Goal: Entertainment & Leisure: Consume media (video, audio)

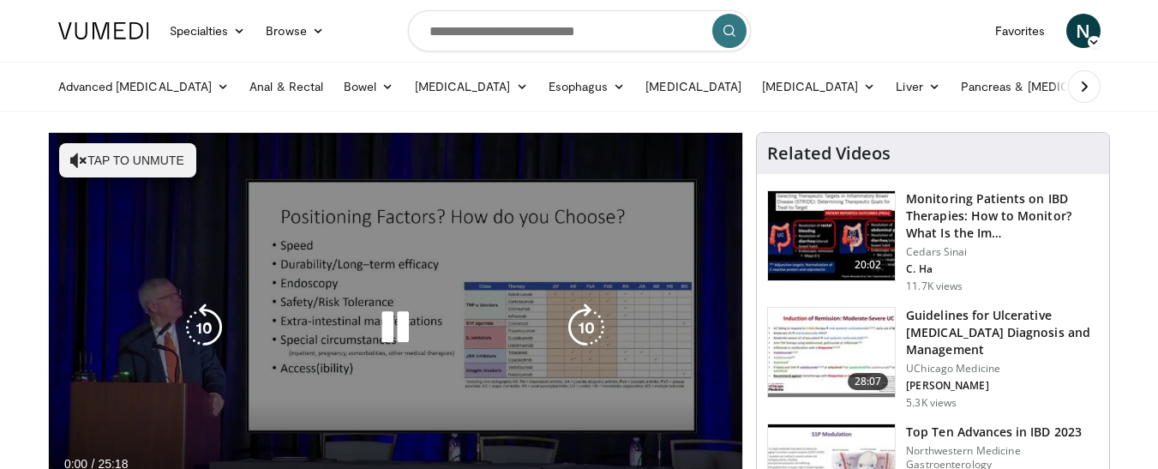
click at [137, 164] on button "Tap to unmute" at bounding box center [127, 160] width 137 height 34
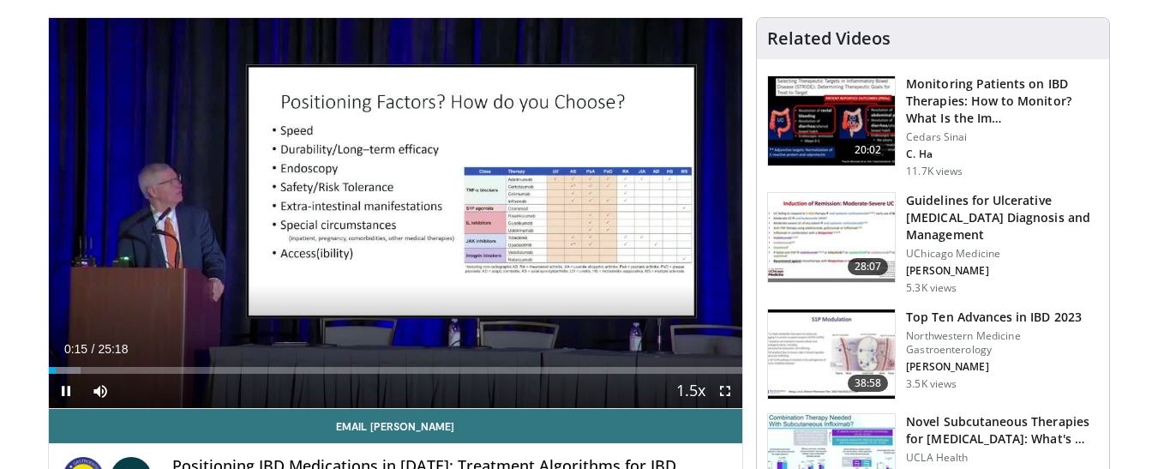
scroll to position [86, 0]
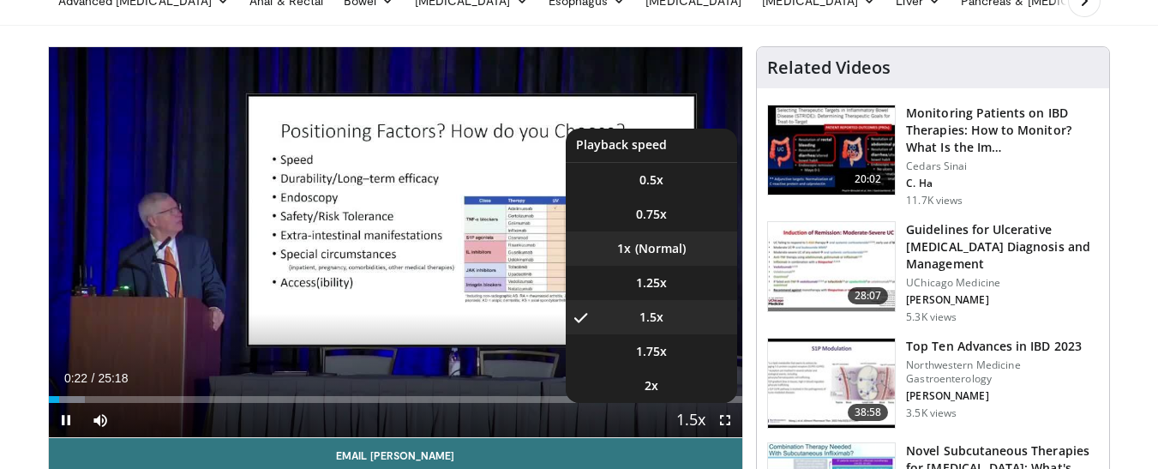
click at [665, 243] on li "1x" at bounding box center [651, 249] width 171 height 34
click at [657, 315] on span "1.5x" at bounding box center [652, 317] width 24 height 17
click at [648, 244] on li "1x" at bounding box center [651, 249] width 171 height 34
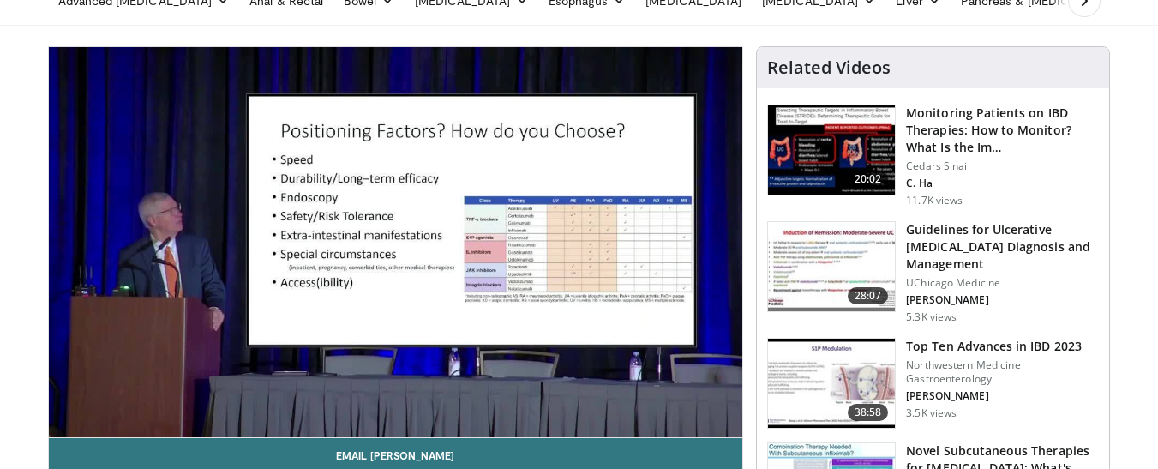
click at [400, 242] on div "10 seconds Tap to unmute" at bounding box center [396, 242] width 695 height 390
